Goal: Information Seeking & Learning: Understand process/instructions

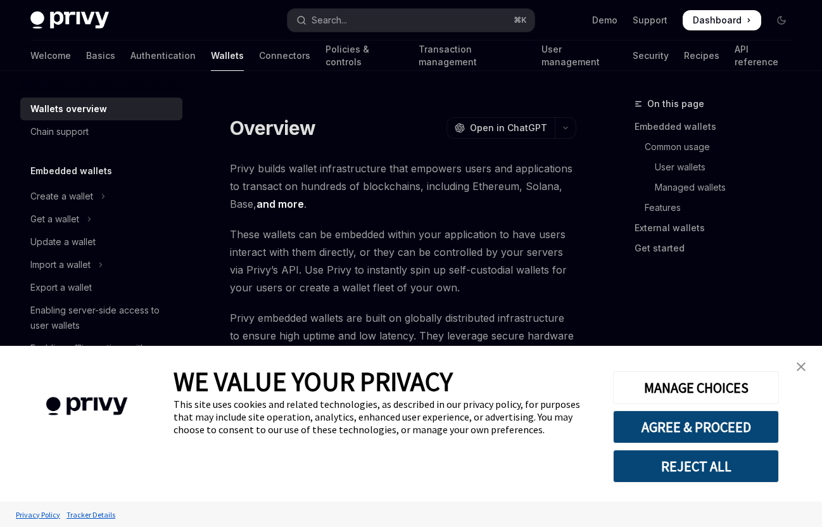
type textarea "*"
click at [659, 475] on button "REJECT ALL" at bounding box center [696, 465] width 166 height 33
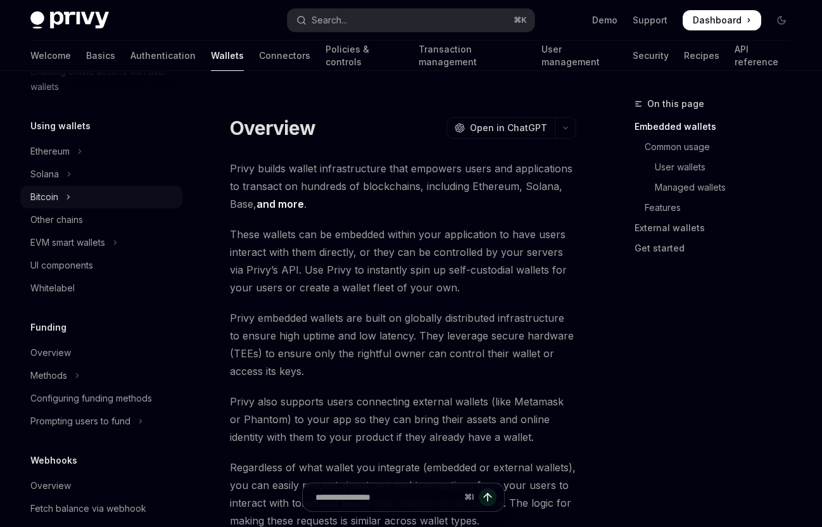
scroll to position [277, 0]
click at [60, 174] on button "Solana" at bounding box center [101, 173] width 162 height 23
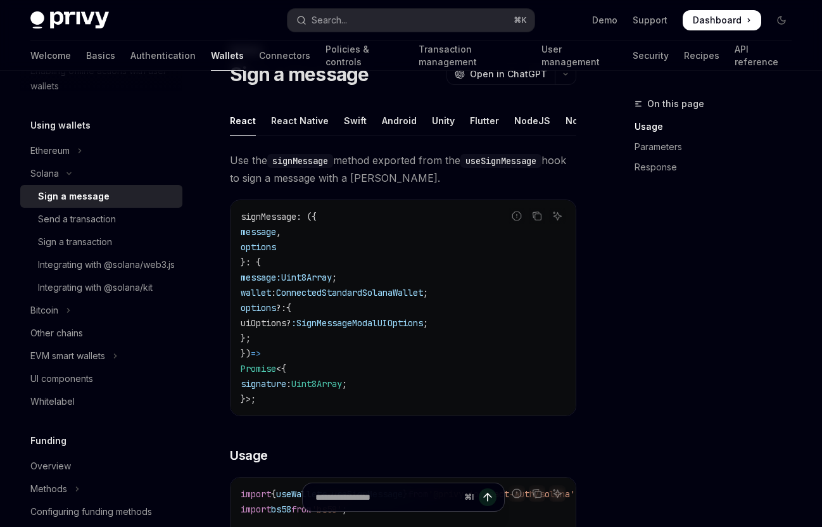
scroll to position [64, 0]
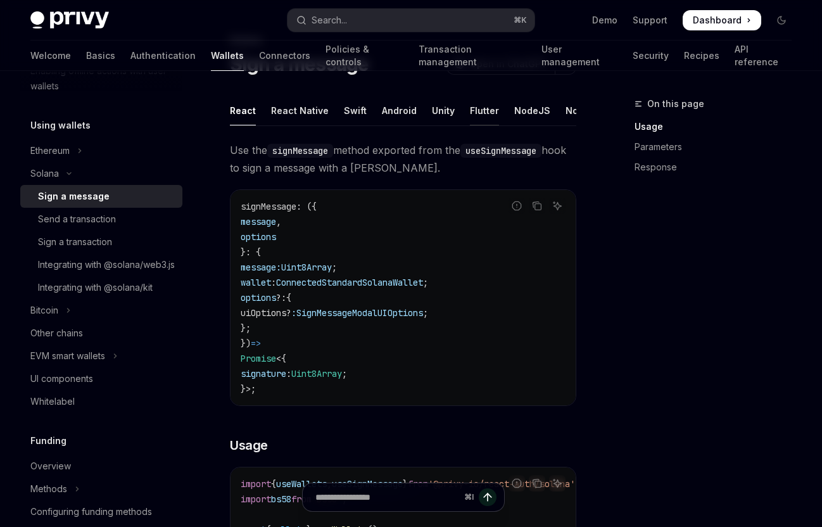
click at [480, 115] on div "Flutter" at bounding box center [484, 111] width 29 height 30
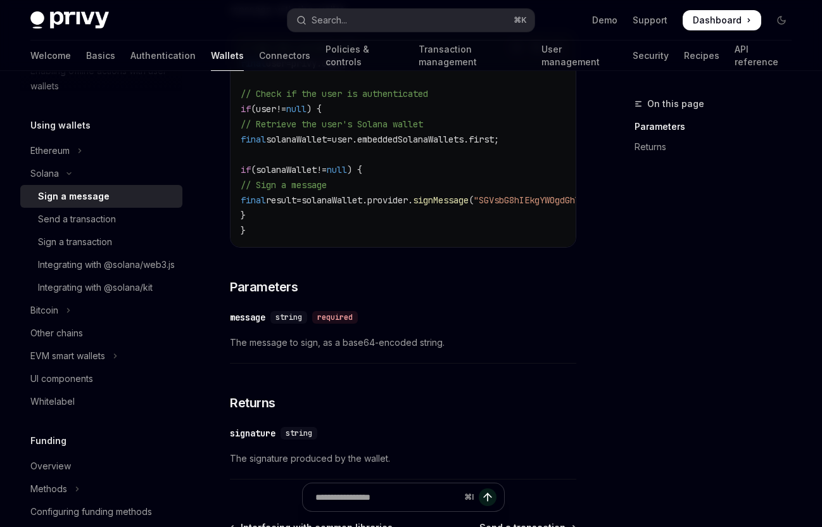
scroll to position [238, 0]
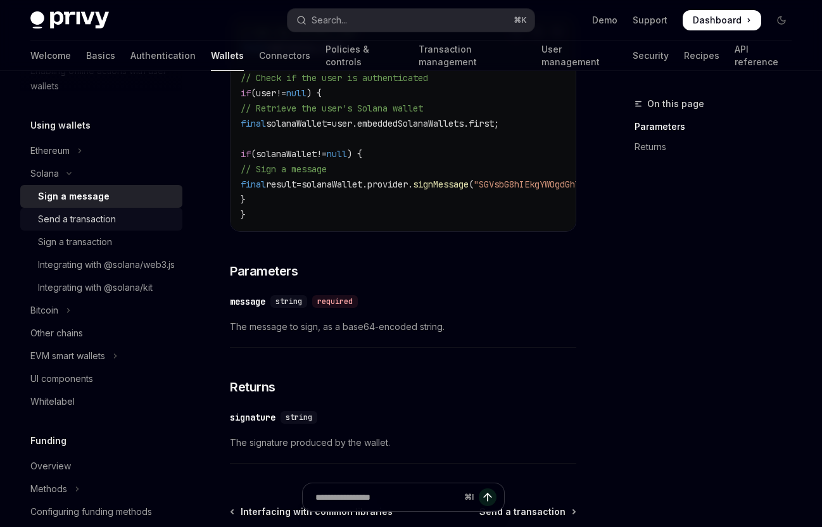
click at [103, 217] on div "Send a transaction" at bounding box center [77, 218] width 78 height 15
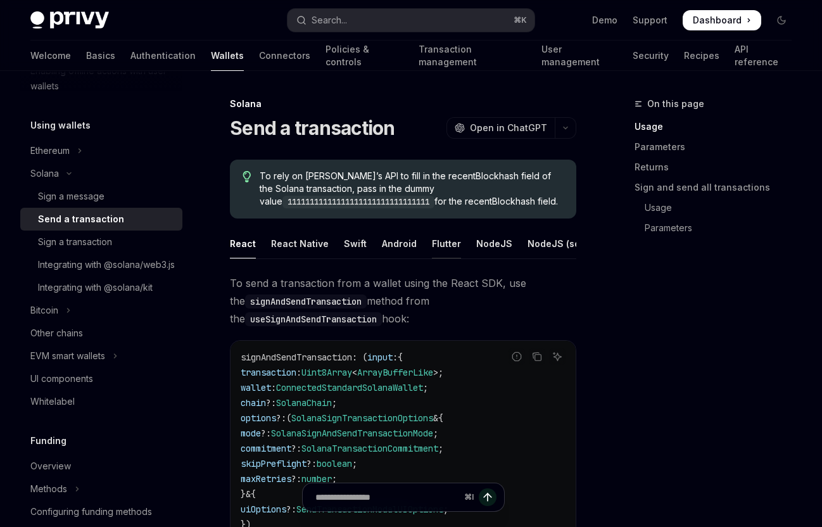
click at [440, 251] on div "Flutter" at bounding box center [446, 244] width 29 height 30
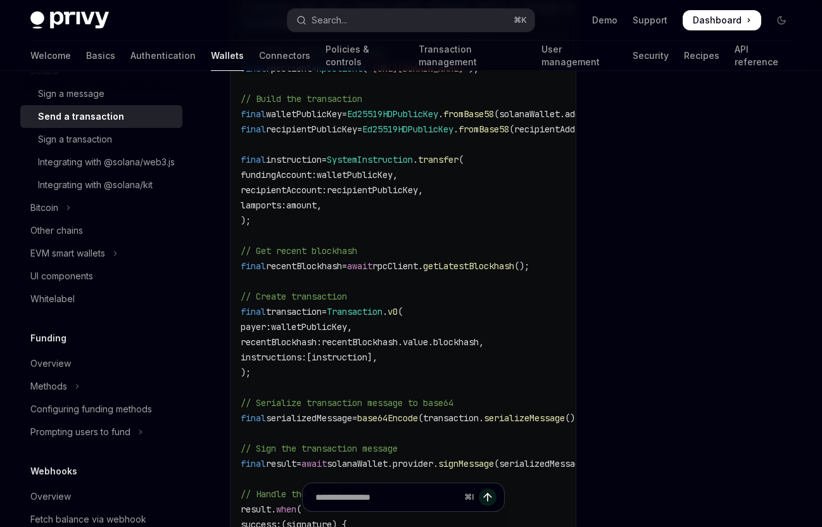
scroll to position [325, 0]
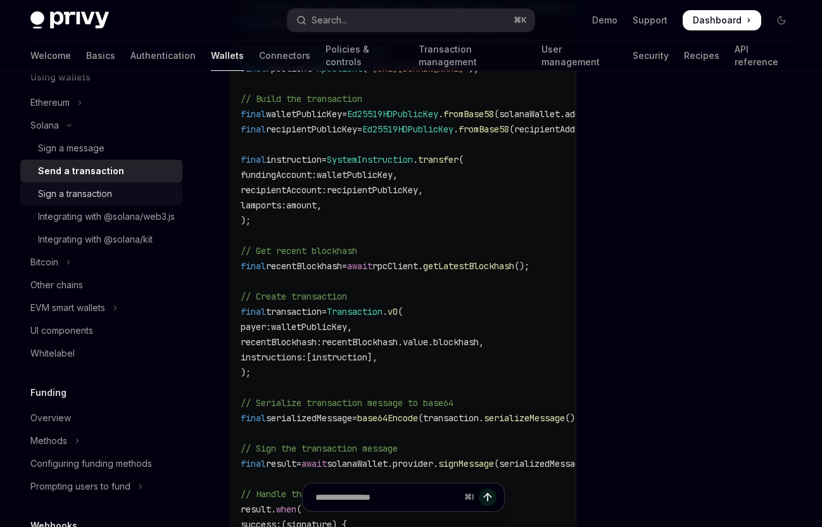
click at [97, 199] on div "Sign a transaction" at bounding box center [75, 193] width 74 height 15
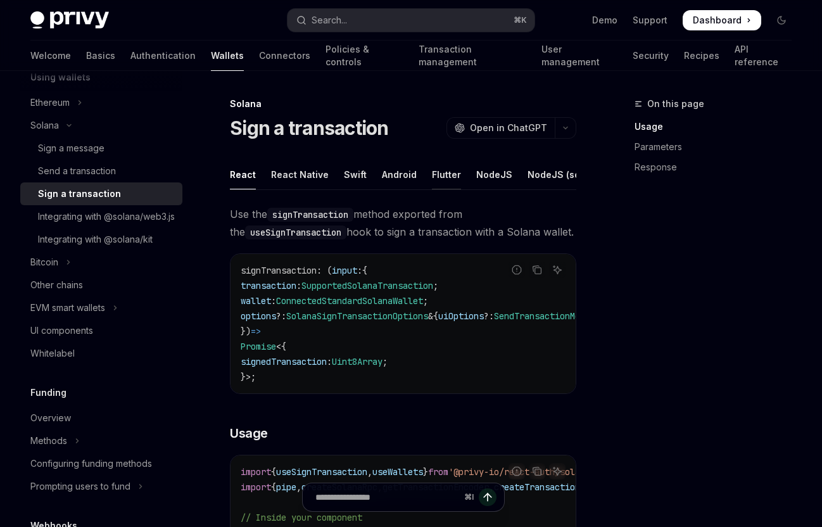
click at [443, 177] on div "Flutter" at bounding box center [446, 175] width 29 height 30
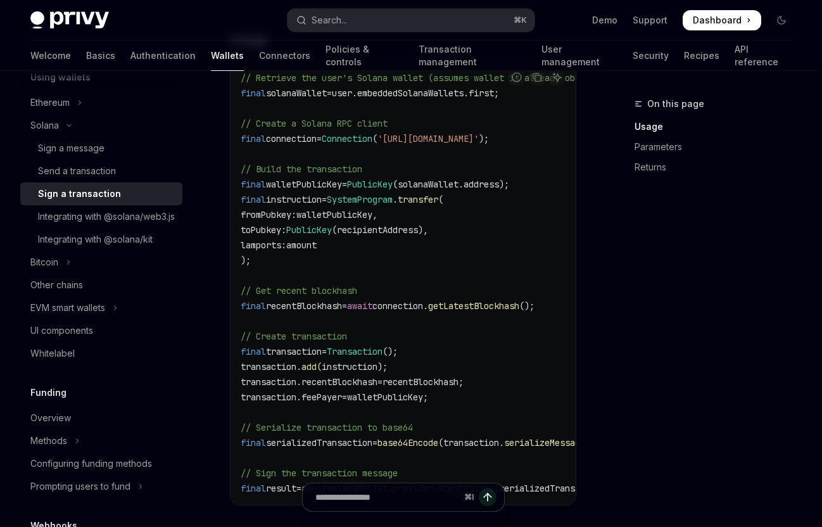
scroll to position [294, 0]
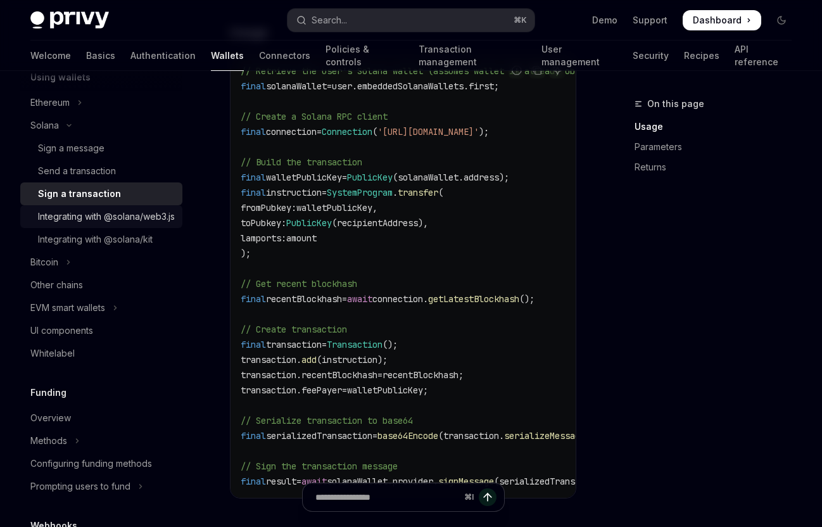
click at [100, 224] on div "Integrating with @solana/web3.js" at bounding box center [106, 216] width 137 height 15
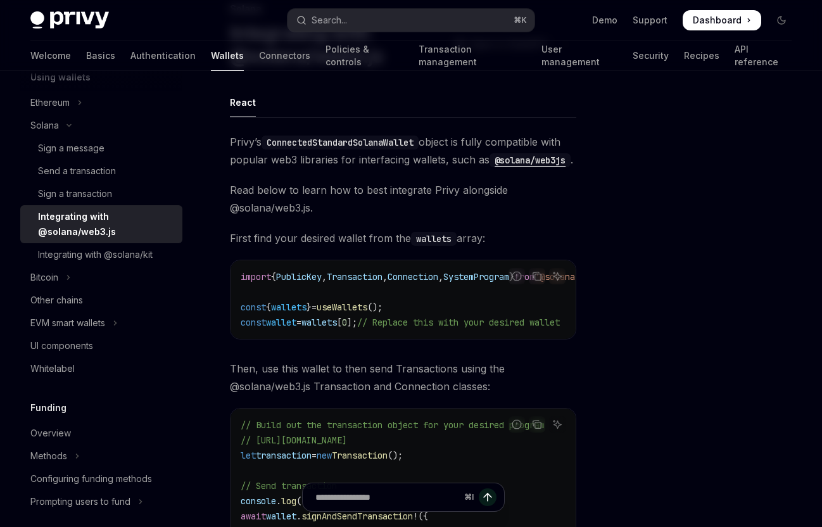
scroll to position [94, 0]
click at [104, 173] on div "Send a transaction" at bounding box center [77, 170] width 78 height 15
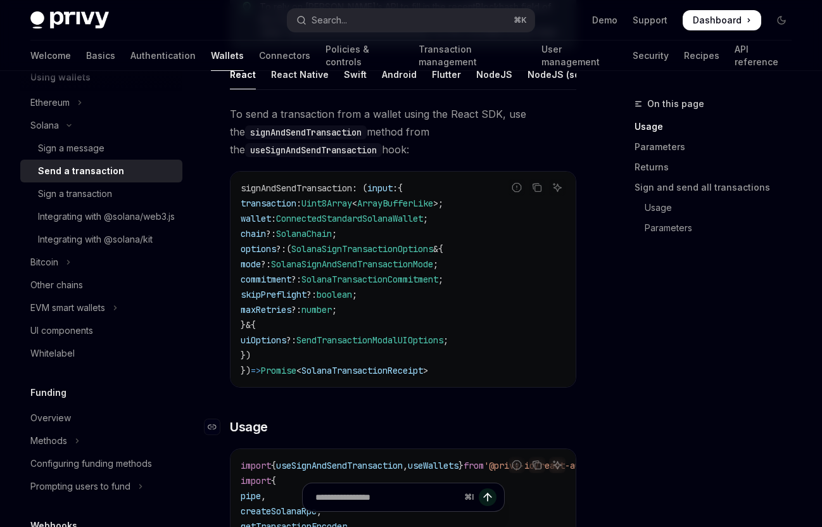
scroll to position [154, 0]
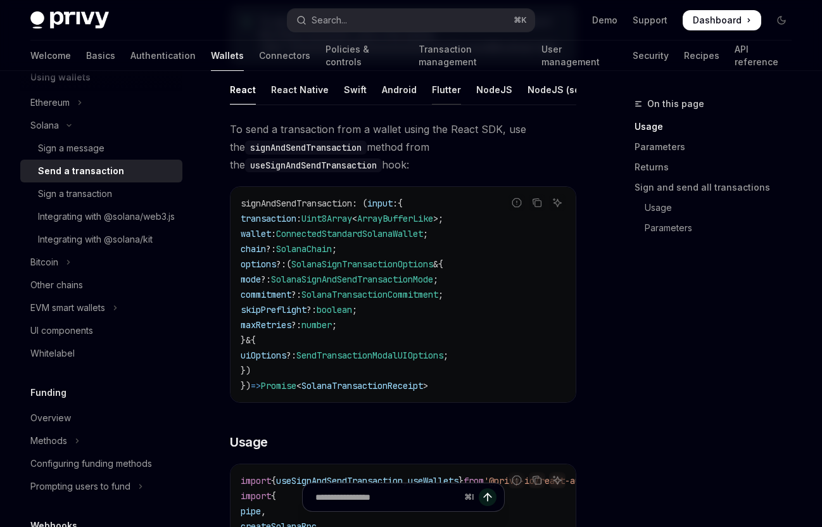
click at [444, 91] on div "Flutter" at bounding box center [446, 90] width 29 height 30
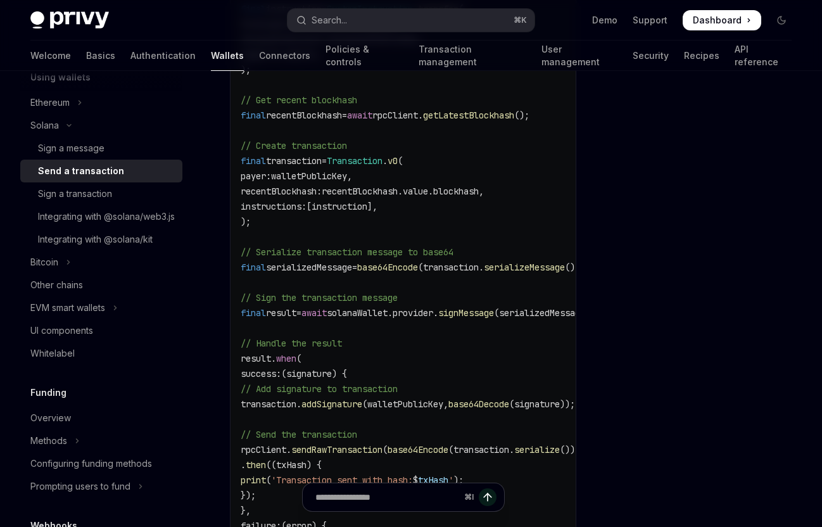
scroll to position [621, 0]
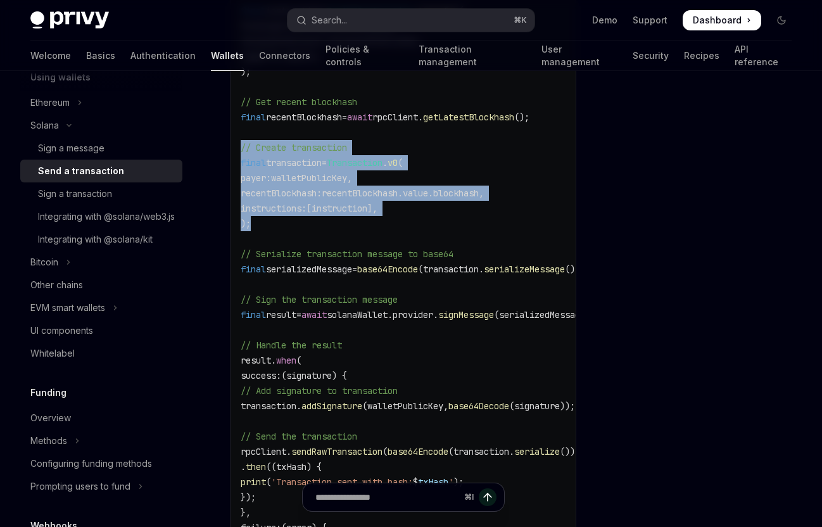
drag, startPoint x: 268, startPoint y: 222, endPoint x: 230, endPoint y: 151, distance: 79.9
click at [230, 151] on div "import 'dart:convert' ; import 'package:solana/solana.dart' ; // Retrieve the u…" at bounding box center [402, 193] width 345 height 793
copy code "// Create transaction final transaction = Transaction . v0 ( payer : walletPubl…"
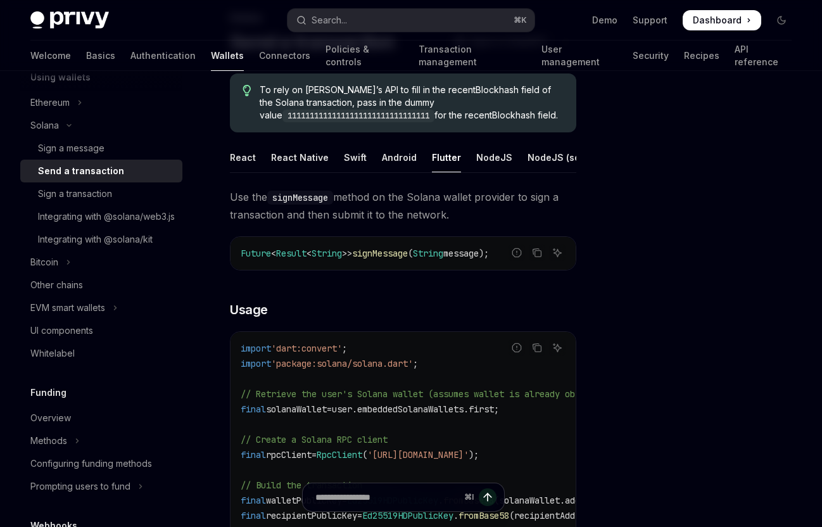
scroll to position [118, 0]
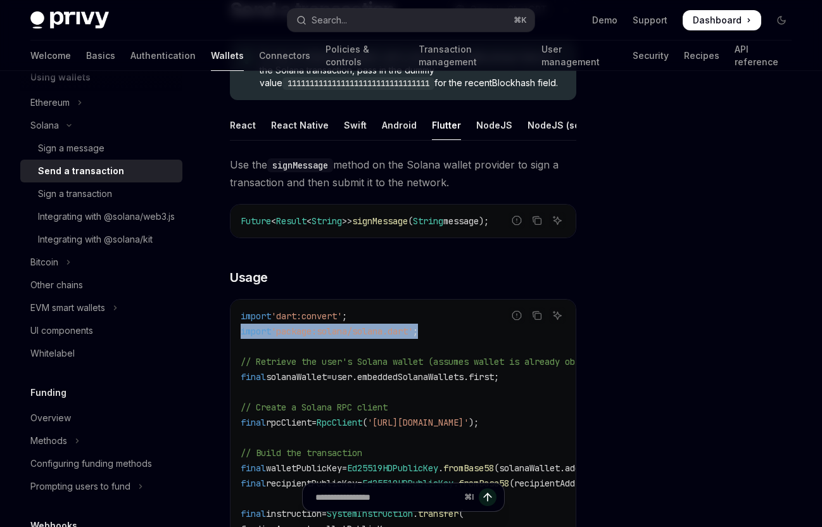
drag, startPoint x: 439, startPoint y: 331, endPoint x: 241, endPoint y: 330, distance: 198.8
copy span "import 'package:solana/solana.dart' ;"
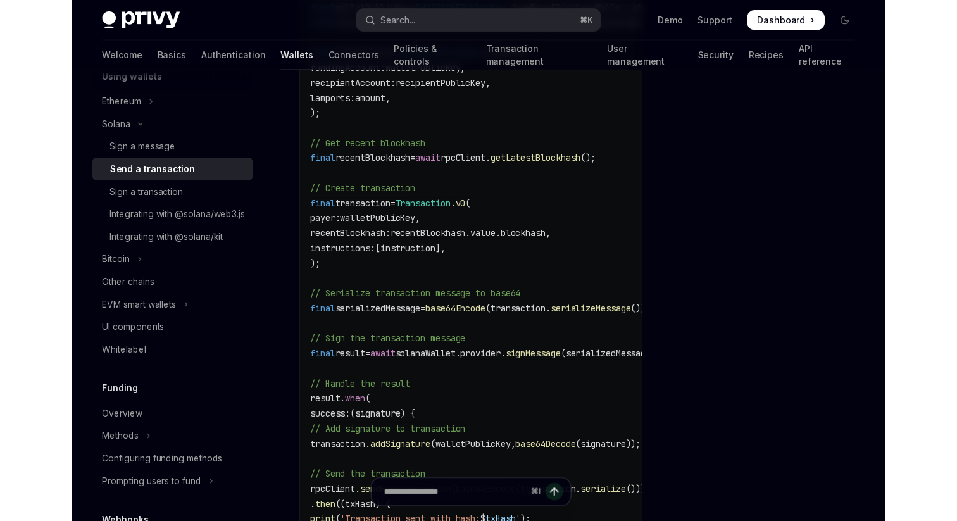
scroll to position [577, 0]
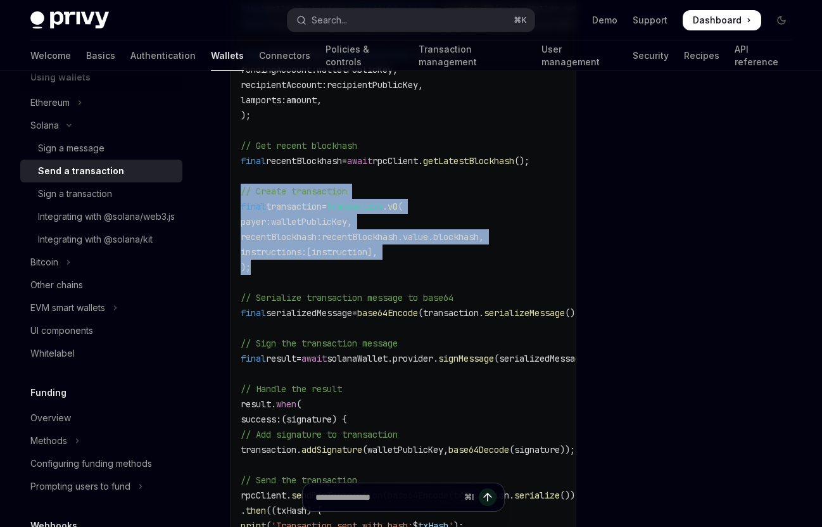
drag, startPoint x: 292, startPoint y: 269, endPoint x: 235, endPoint y: 193, distance: 95.3
click at [235, 193] on div "import 'dart:convert' ; import 'package:solana/solana.dart' ; // Retrieve the u…" at bounding box center [402, 236] width 345 height 793
copy code "// Create transaction final transaction = Transaction . v0 ( payer : walletPubl…"
type textarea "*"
